Goal: Find specific page/section: Find specific page/section

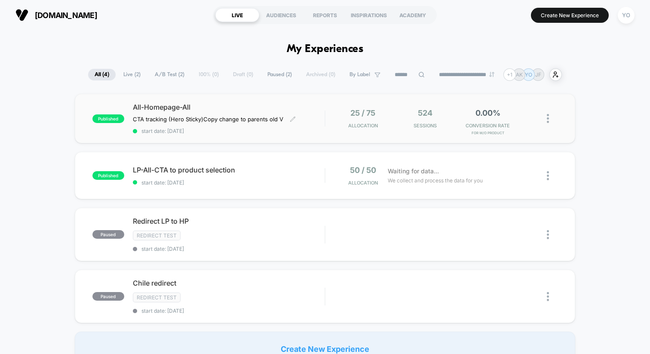
click at [286, 113] on div "All-Homepage-All CTA tracking (Hero Sticky) Copy change to parents old V Click …" at bounding box center [229, 118] width 192 height 31
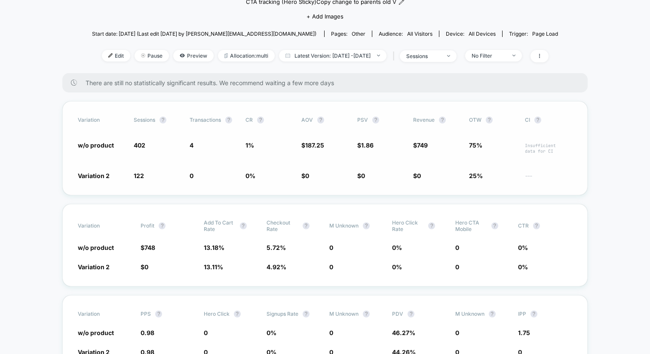
scroll to position [88, 0]
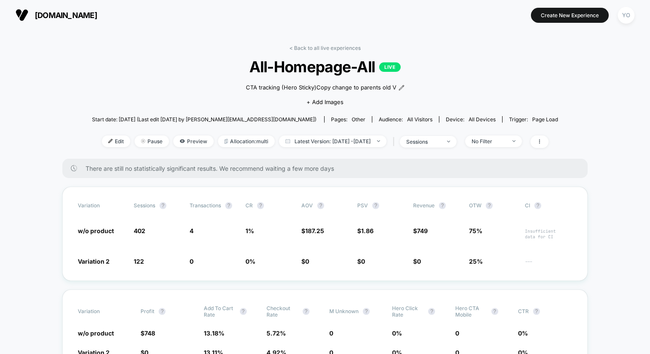
click at [61, 16] on span "[DOMAIN_NAME]" at bounding box center [66, 15] width 62 height 9
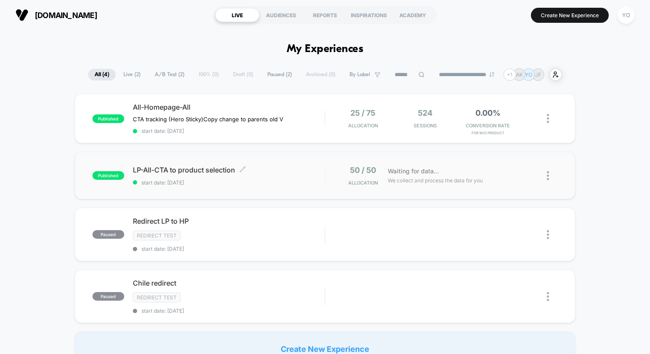
click at [209, 169] on span "LP-All-CTA to product selection Click to edit experience details" at bounding box center [229, 170] width 192 height 9
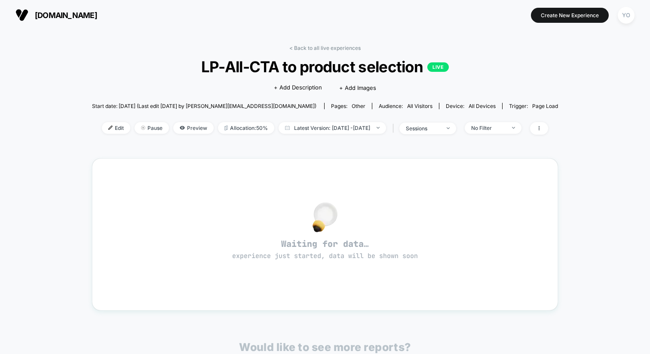
click at [71, 15] on span "[DOMAIN_NAME]" at bounding box center [66, 15] width 62 height 9
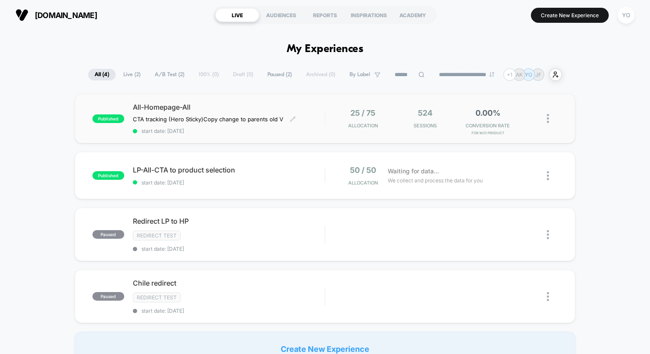
click at [246, 105] on span "All-Homepage-All" at bounding box center [229, 107] width 192 height 9
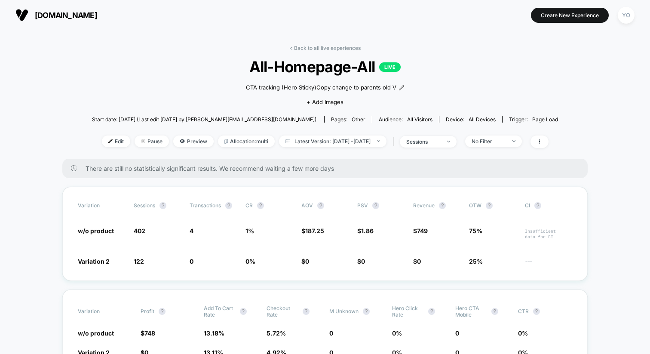
click at [69, 15] on span "[DOMAIN_NAME]" at bounding box center [66, 15] width 62 height 9
